Goal: Transaction & Acquisition: Purchase product/service

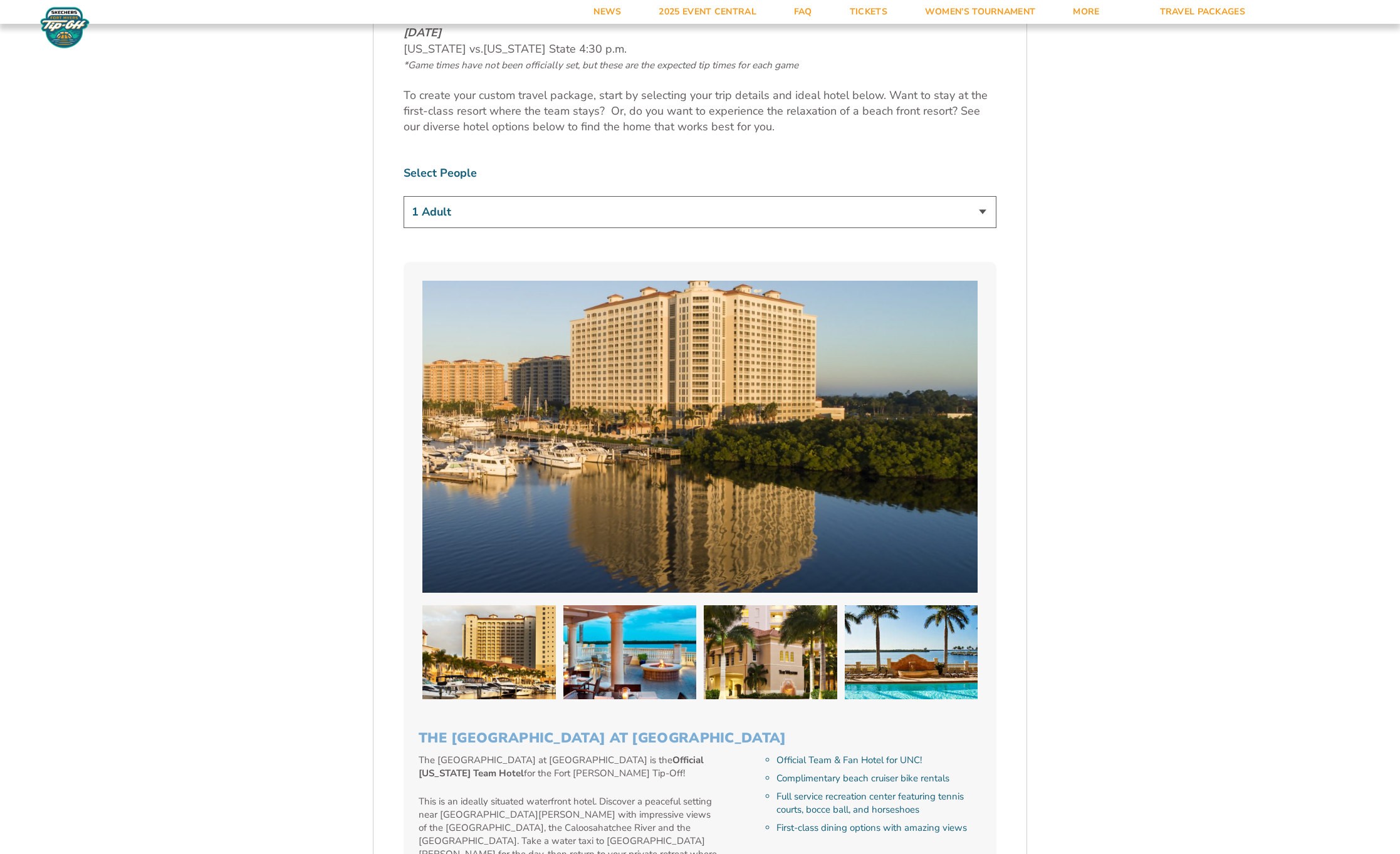
scroll to position [725, 0]
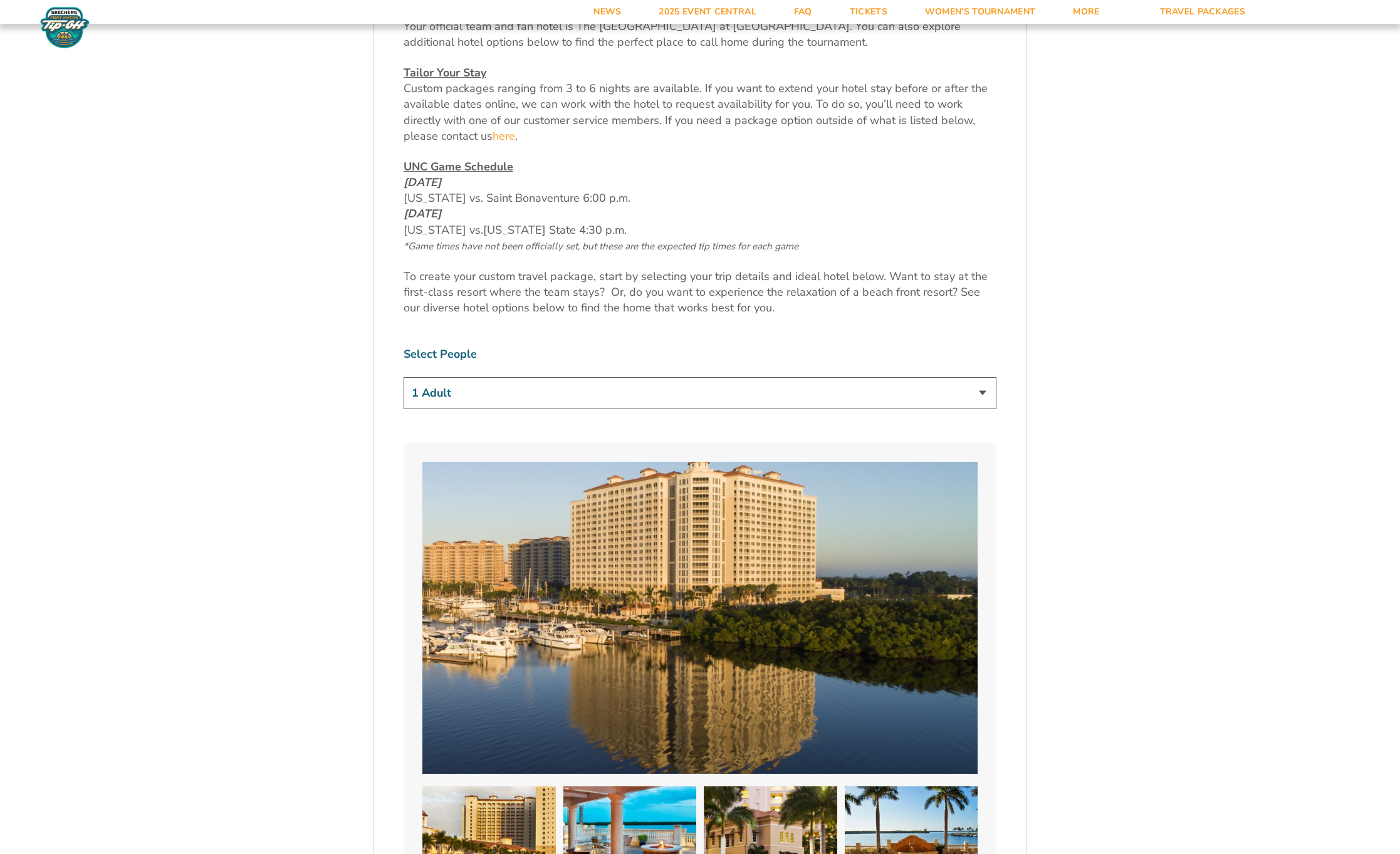
select select "2 Adults"
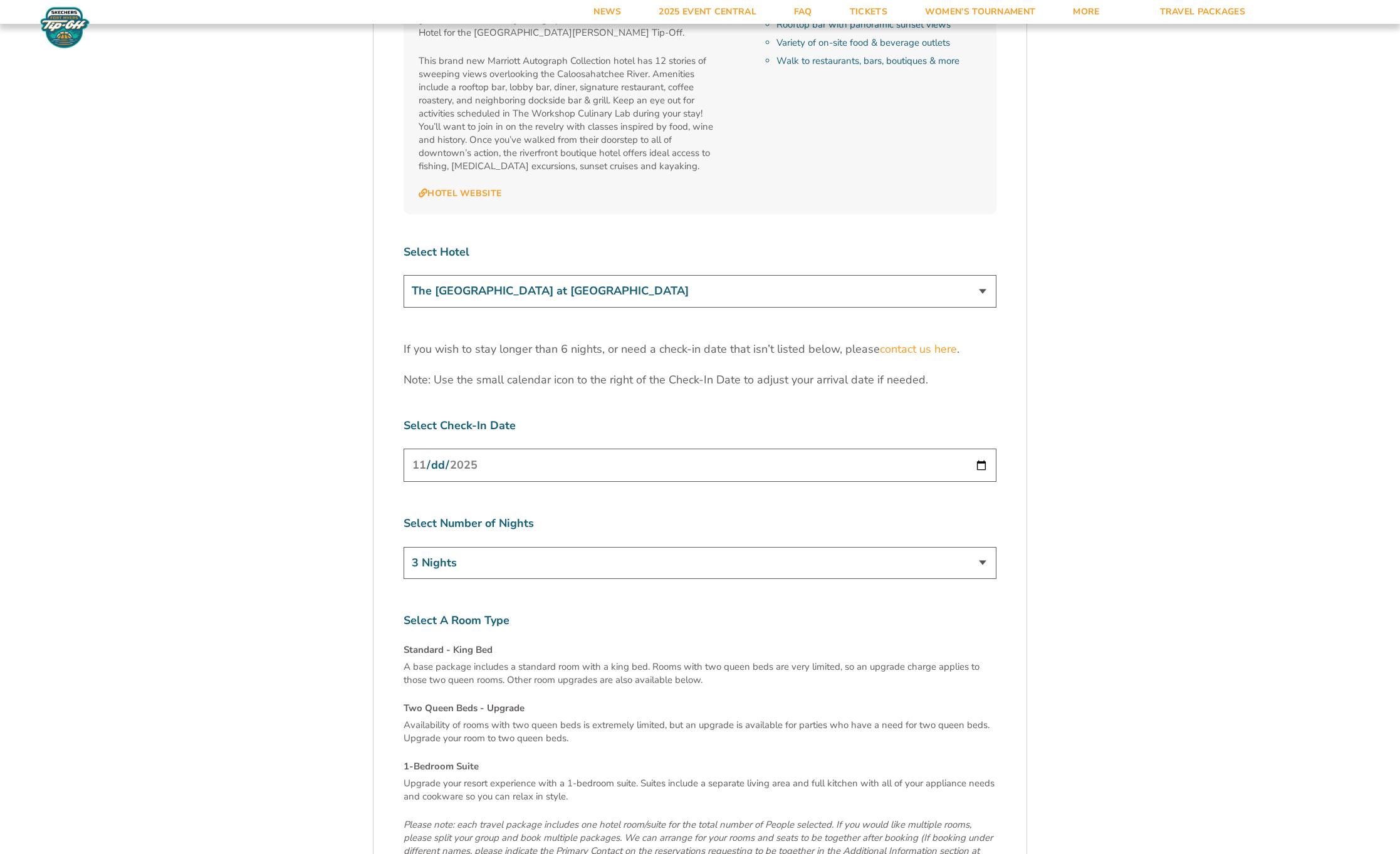
scroll to position [3777, 0]
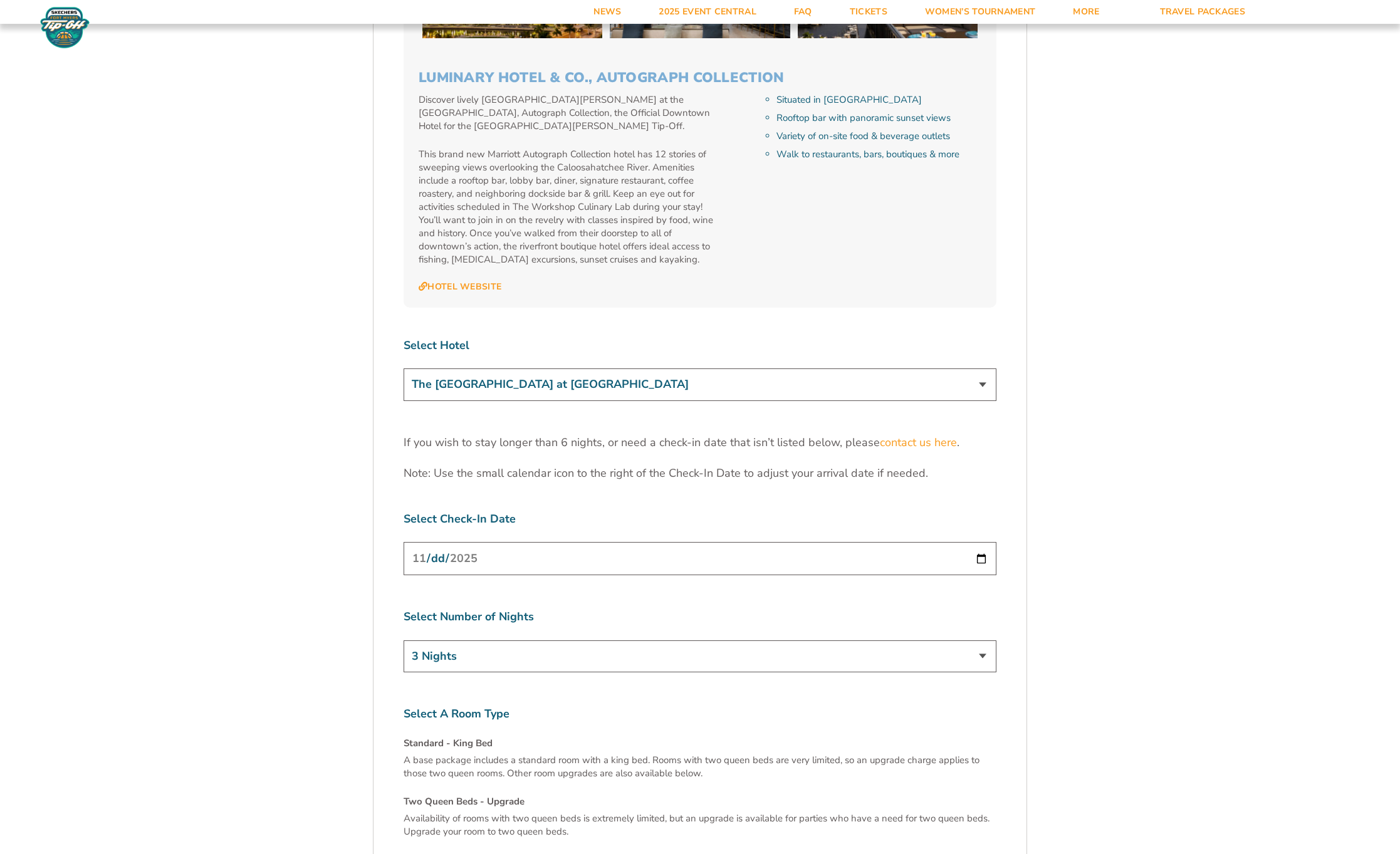
click at [442, 542] on input "2025-11-24" at bounding box center [700, 559] width 593 height 33
type input "2025-11-25"
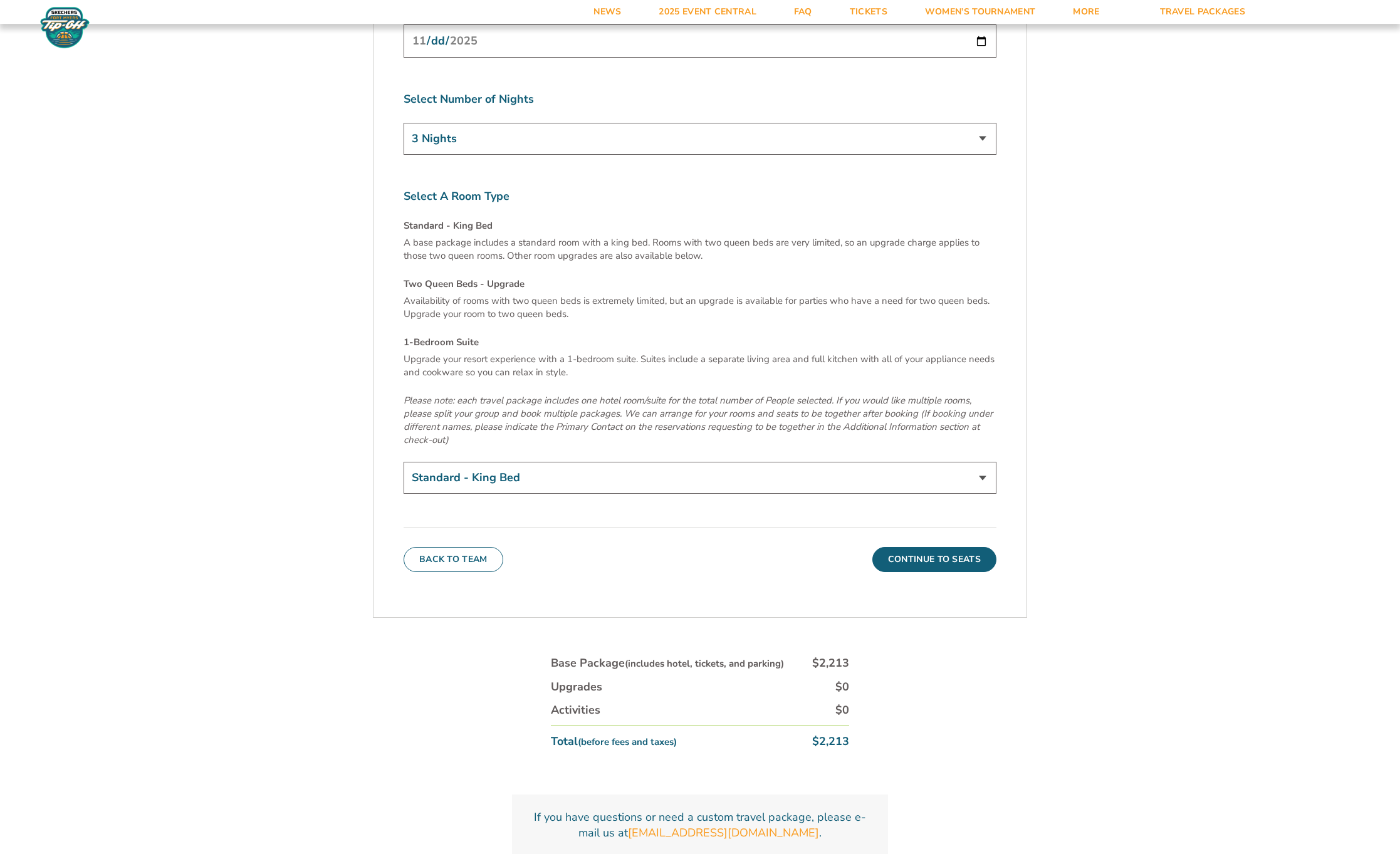
scroll to position [4312, 0]
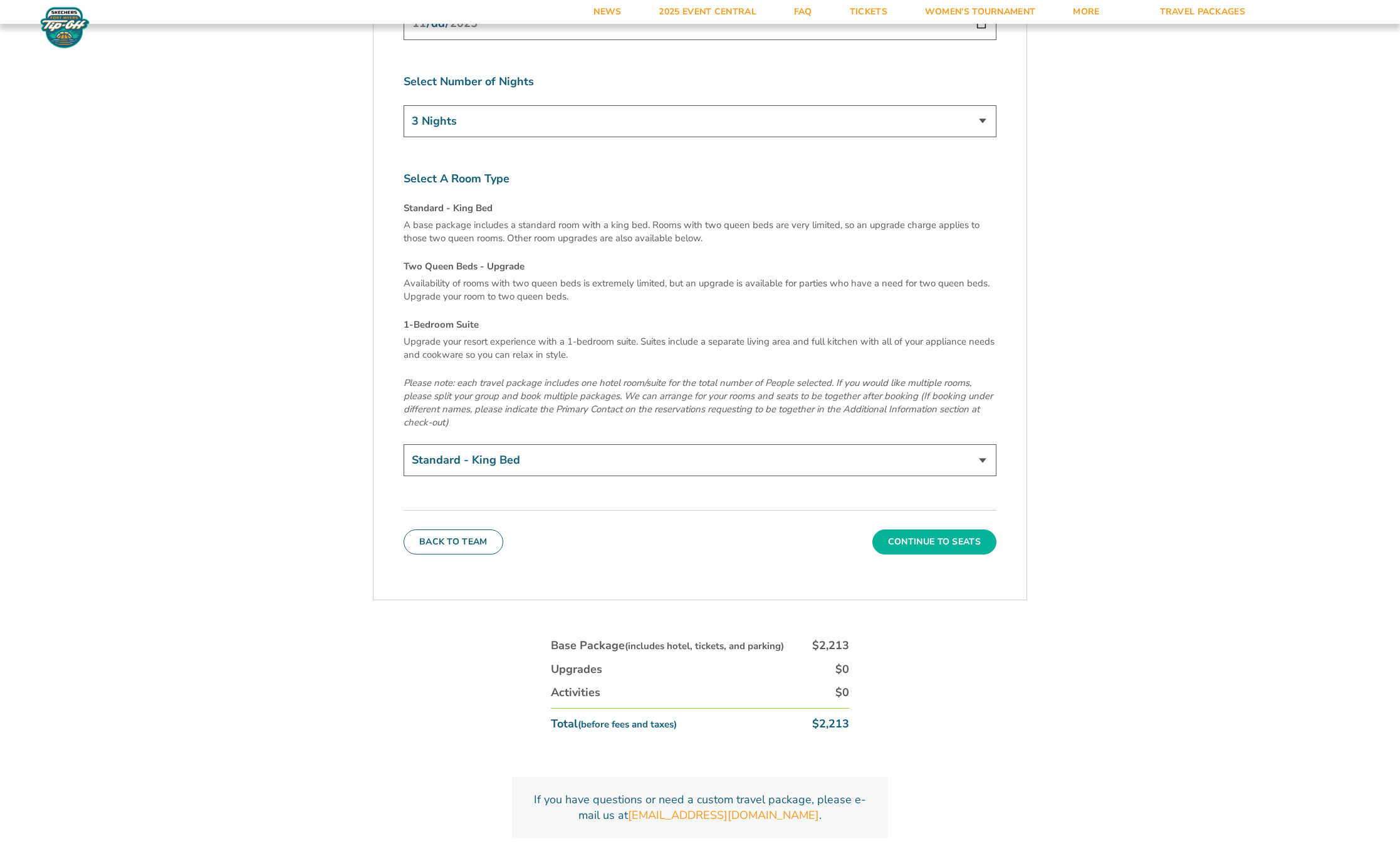
click at [923, 530] on button "Continue To Seats" at bounding box center [934, 542] width 124 height 25
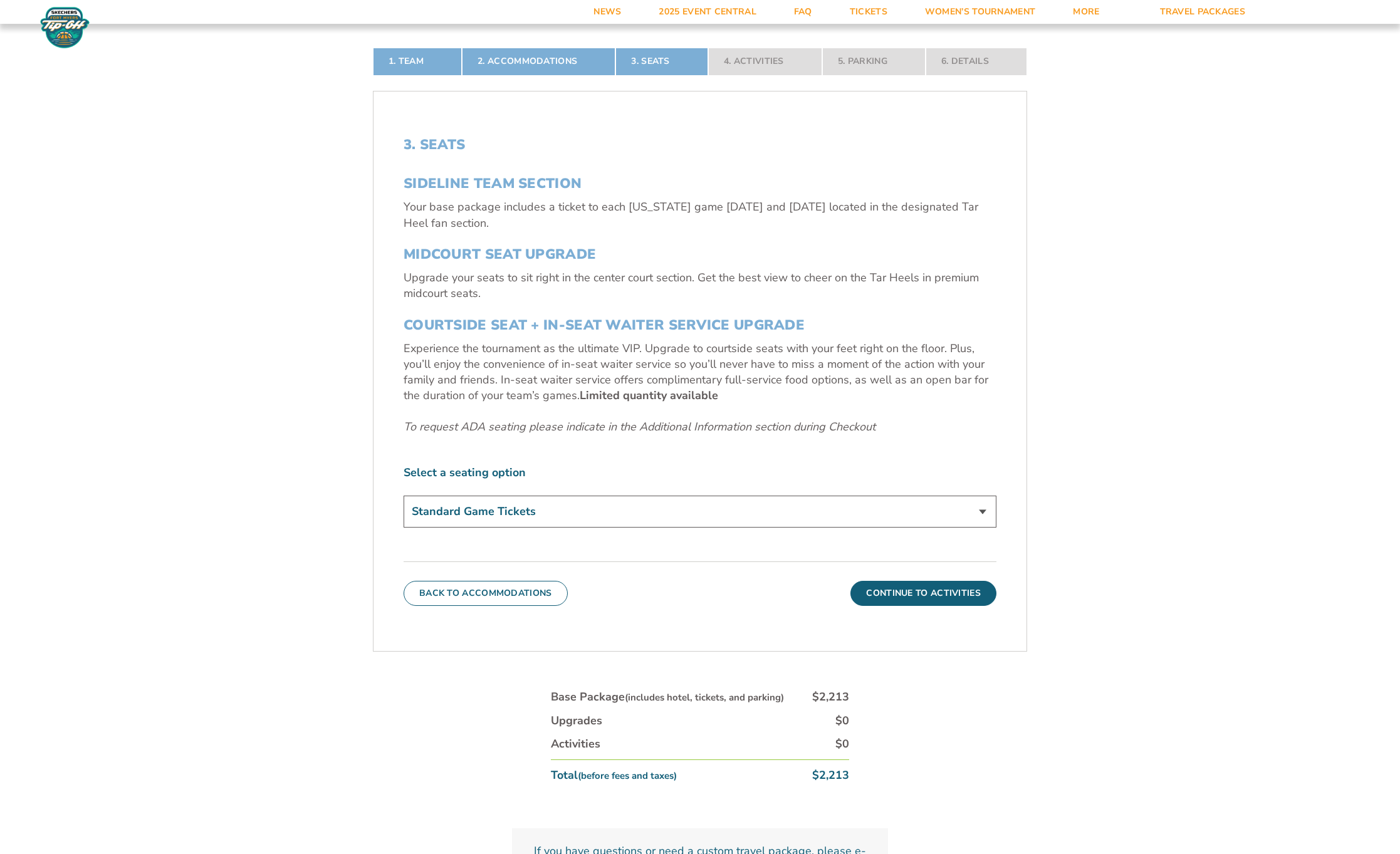
scroll to position [506, 0]
select select "Midcourt Seat Upgrade"
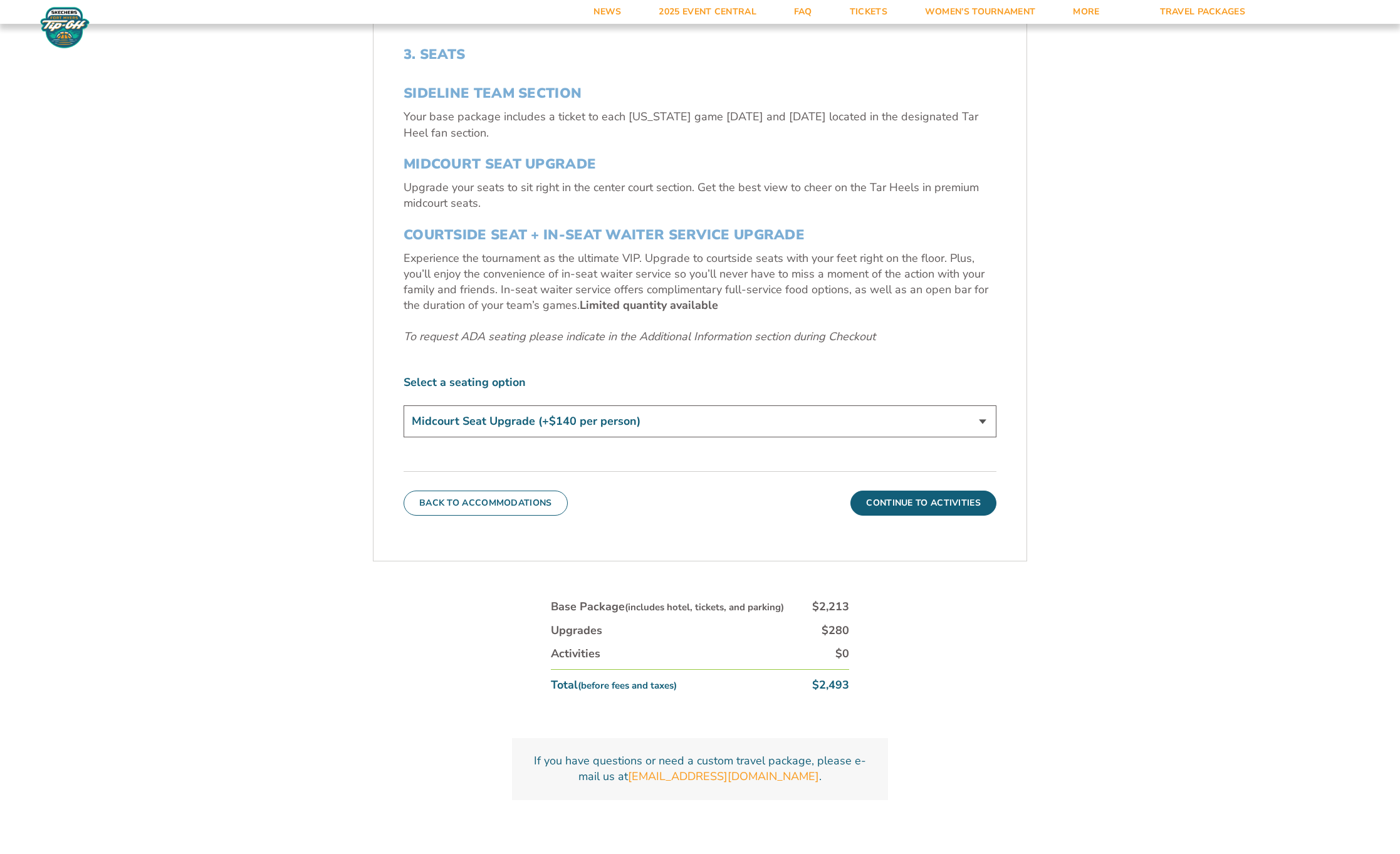
scroll to position [602, 0]
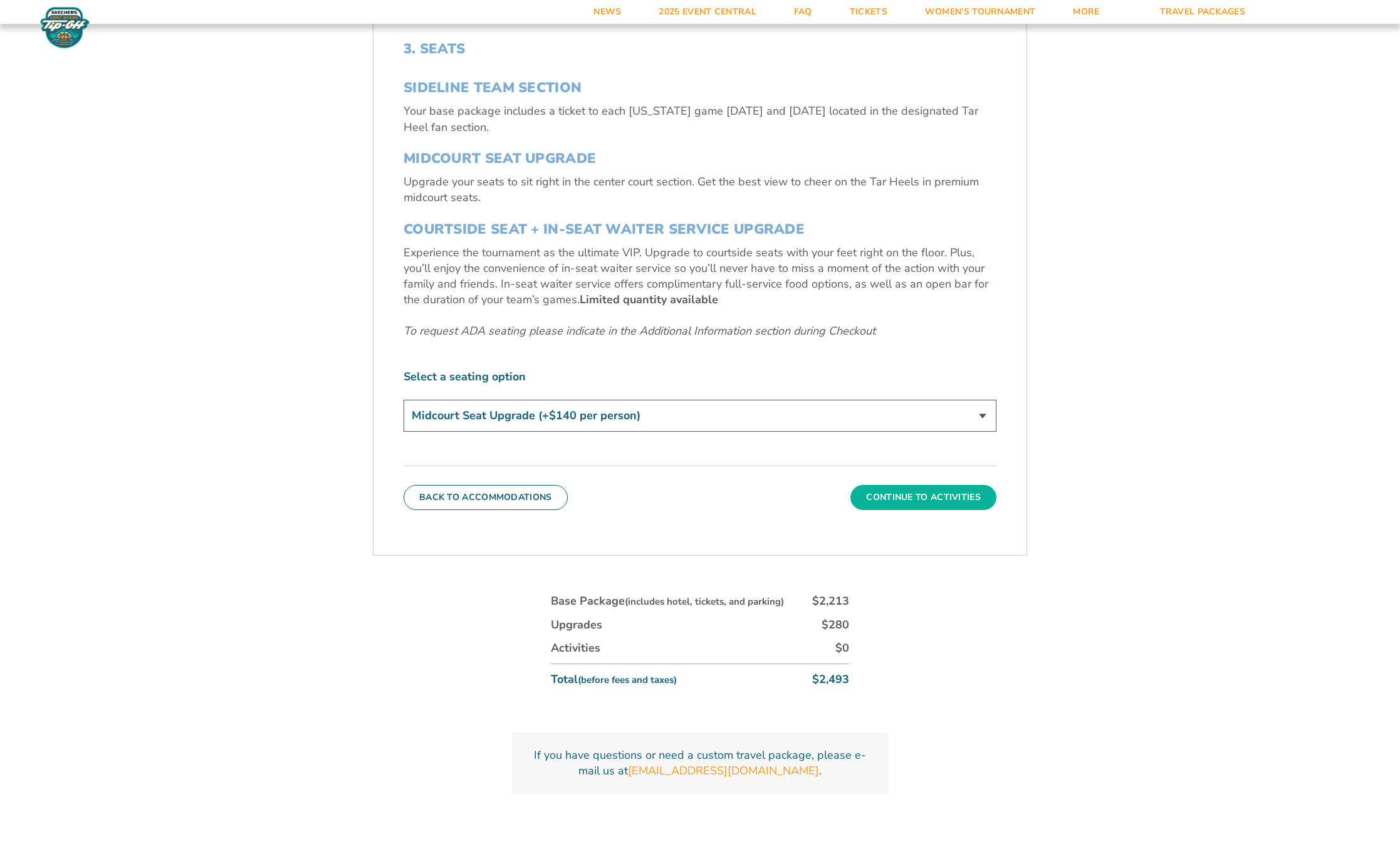
click at [918, 494] on button "Continue To Activities" at bounding box center [923, 497] width 146 height 25
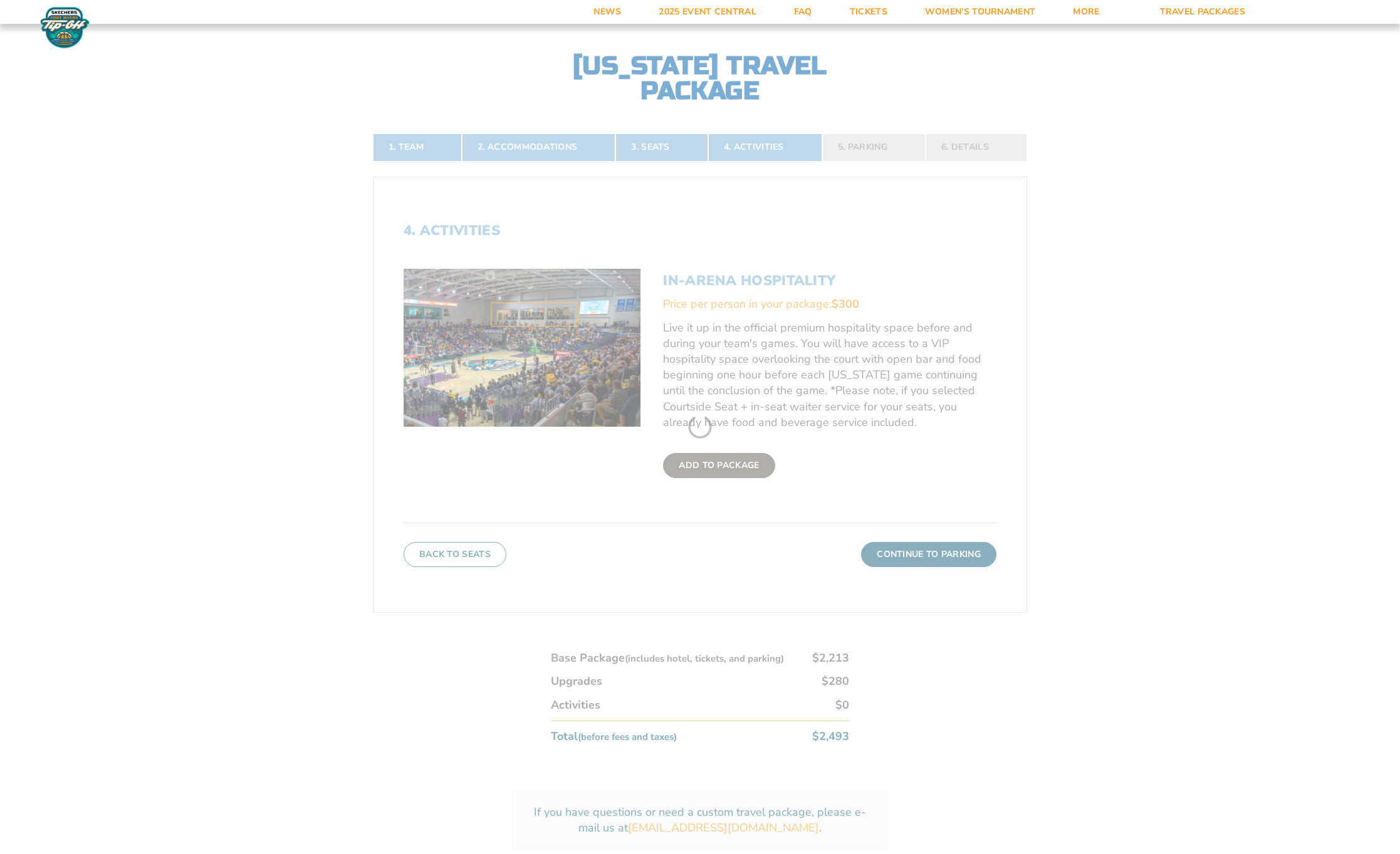
scroll to position [404, 0]
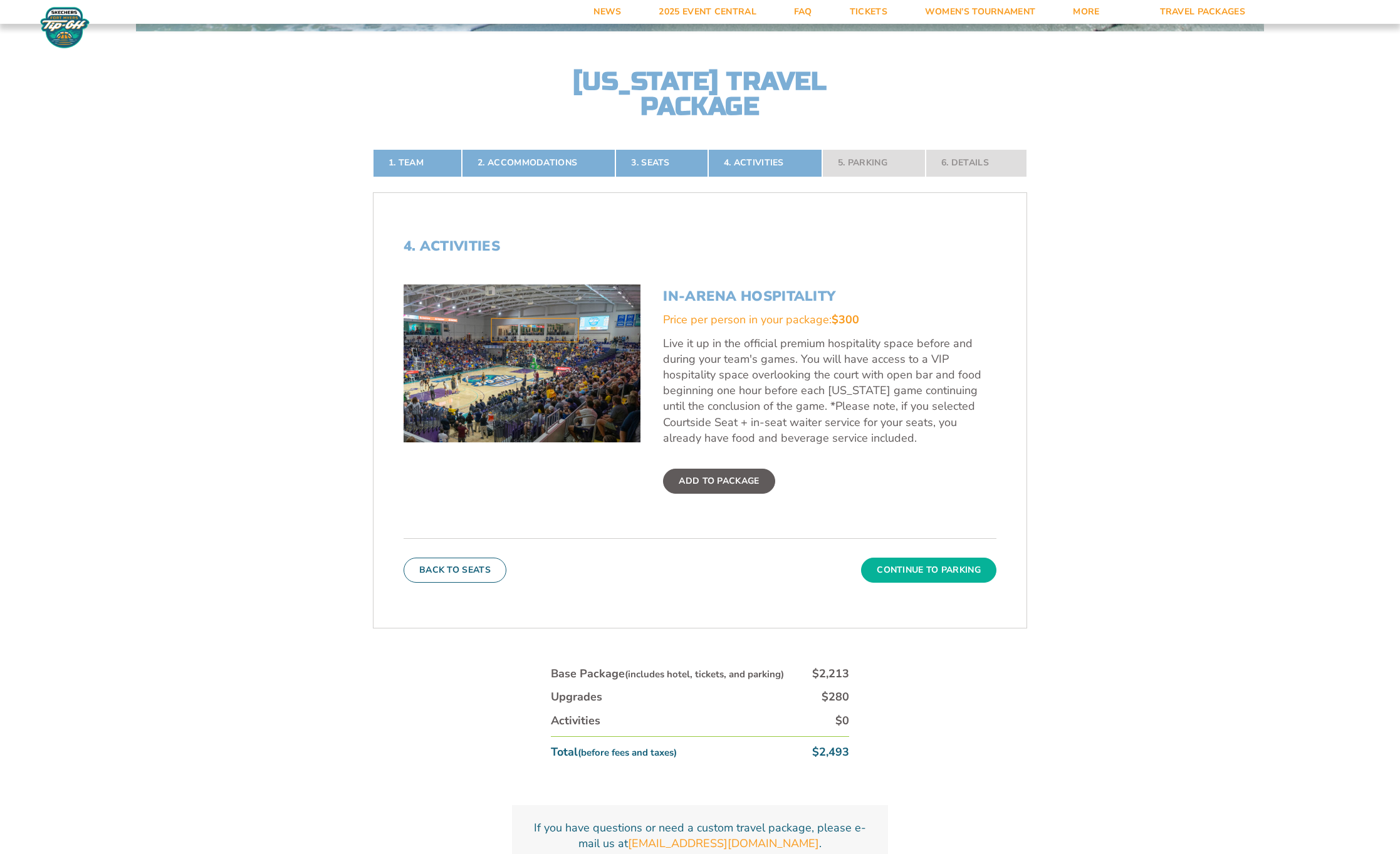
click at [917, 569] on button "Continue To Parking" at bounding box center [928, 570] width 136 height 25
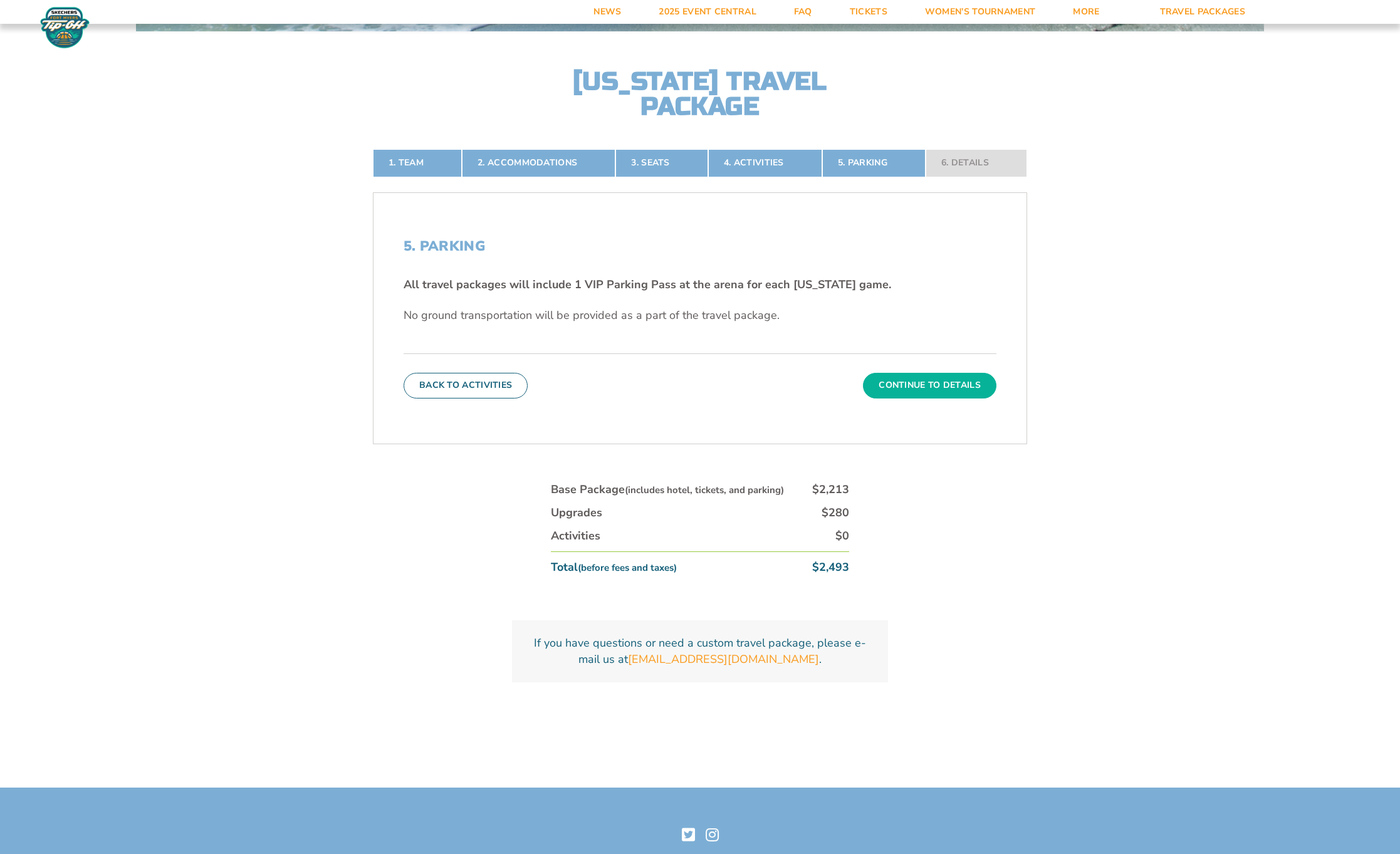
click at [937, 386] on button "Continue To Details" at bounding box center [930, 385] width 133 height 25
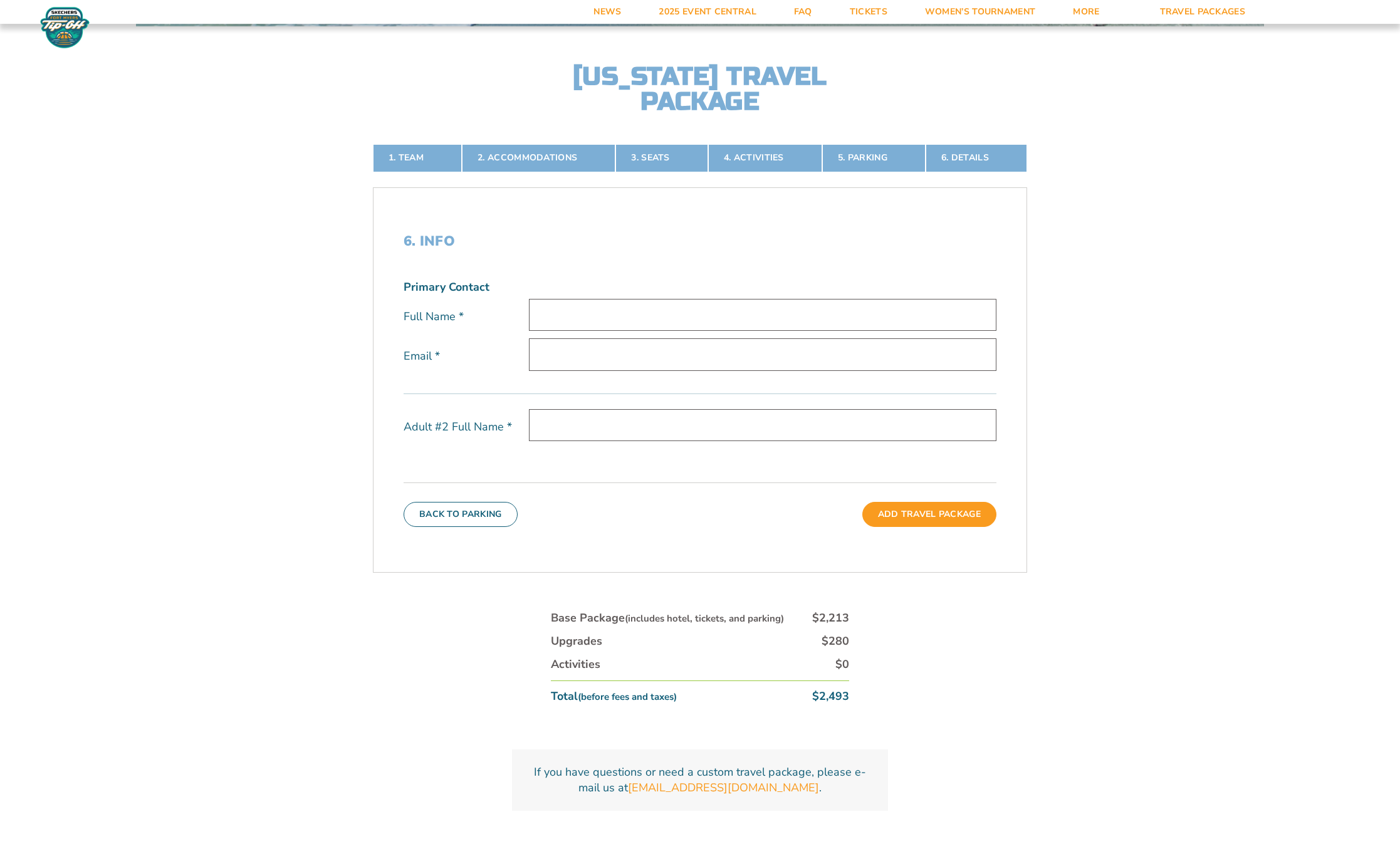
scroll to position [419, 0]
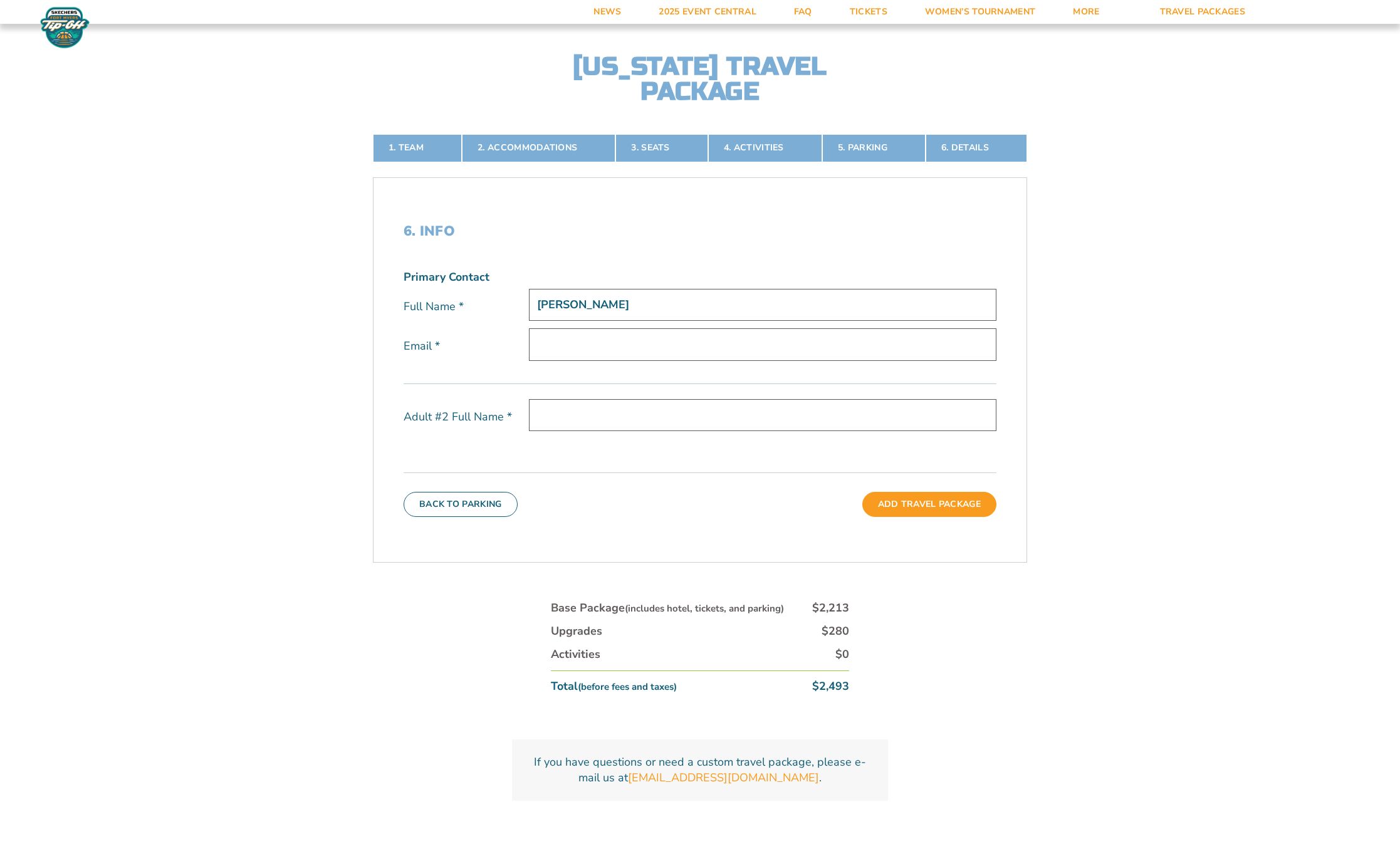
type input "Jim Getz"
type input "jgetz@gmail.com"
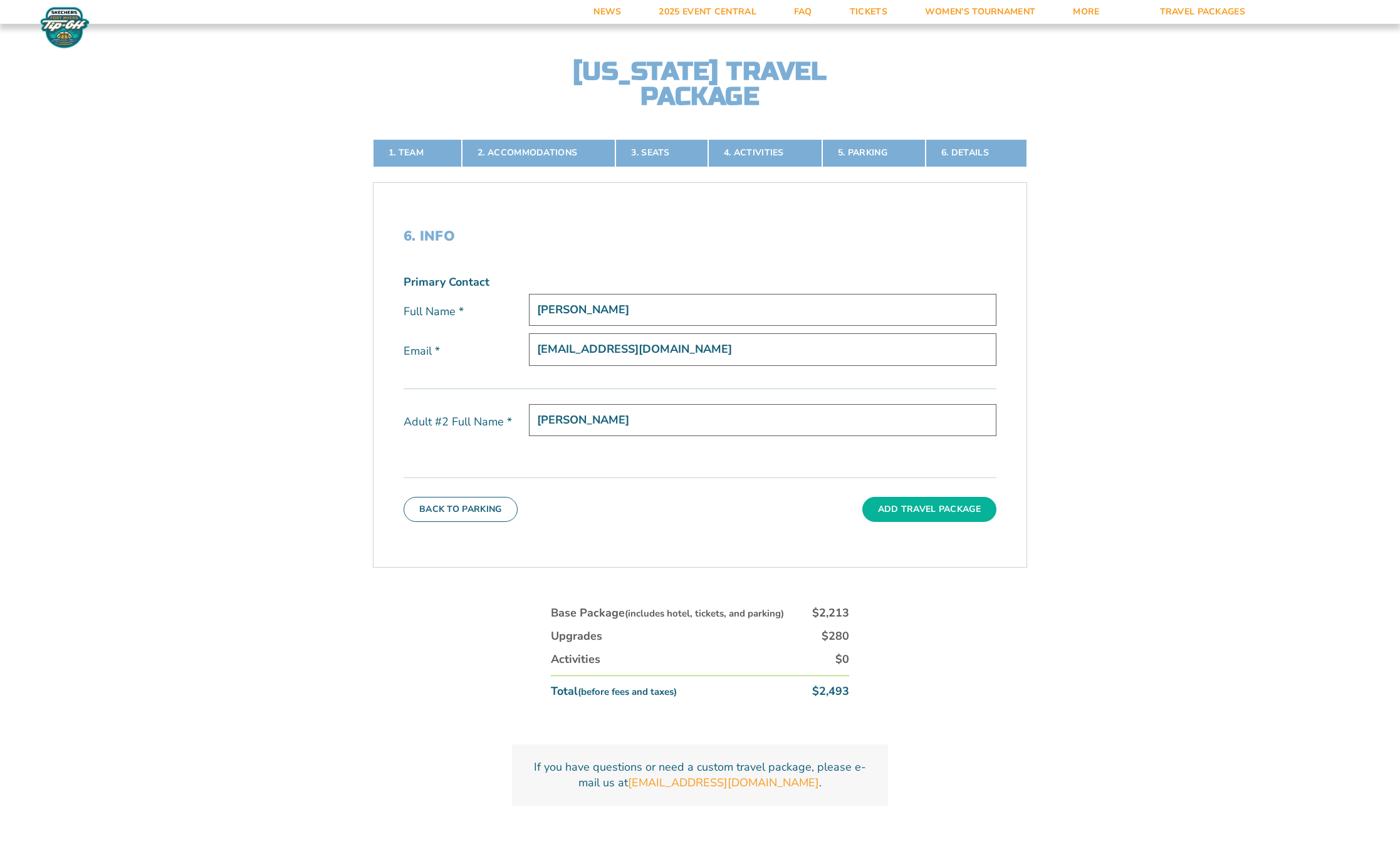
type input "Jill Getz"
click at [945, 510] on button "Add Travel Package" at bounding box center [929, 509] width 134 height 25
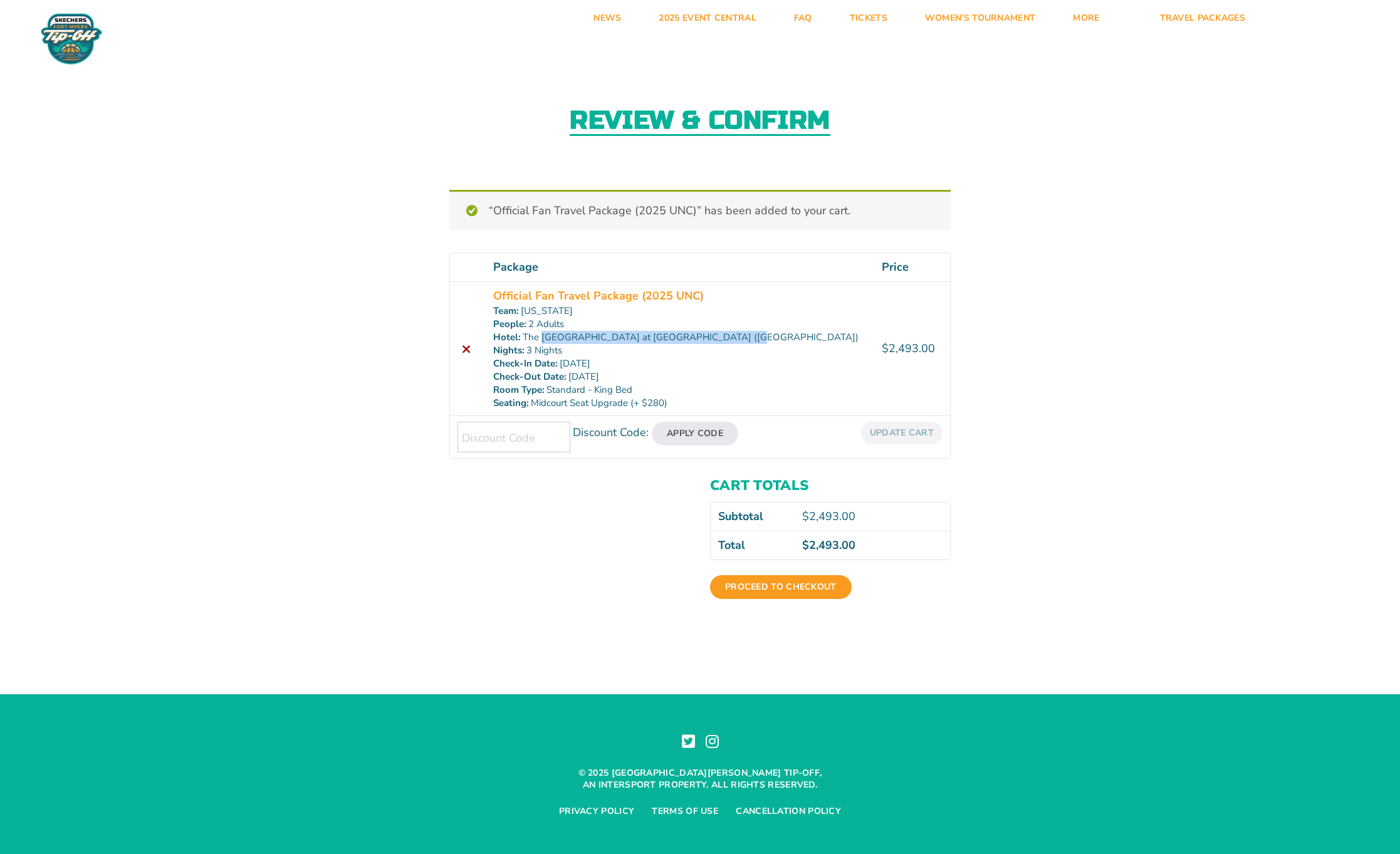
drag, startPoint x: 730, startPoint y: 338, endPoint x: 548, endPoint y: 341, distance: 182.0
click at [548, 342] on p "The [GEOGRAPHIC_DATA] at [GEOGRAPHIC_DATA] ([GEOGRAPHIC_DATA])" at bounding box center [681, 337] width 374 height 13
copy p "[GEOGRAPHIC_DATA] at [GEOGRAPHIC_DATA]"
